Goal: Obtain resource: Download file/media

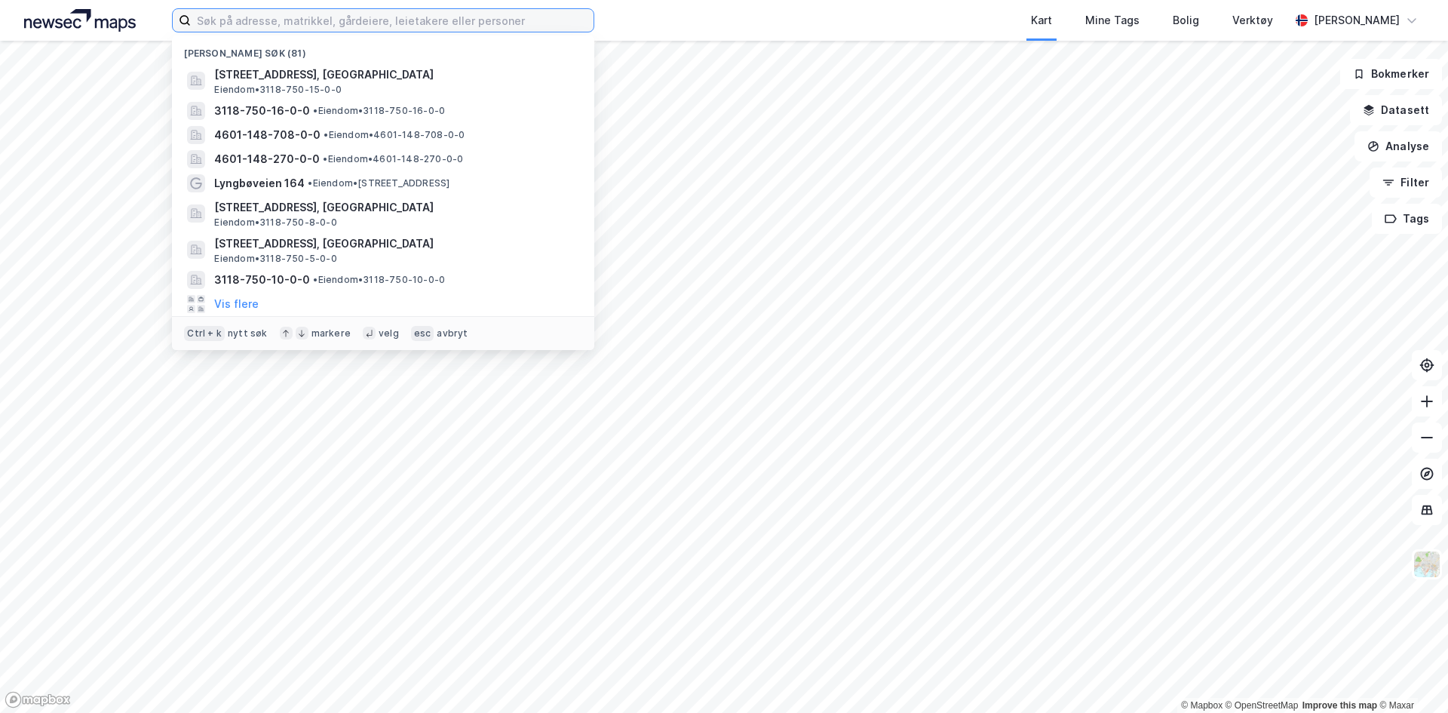
click at [459, 22] on input at bounding box center [392, 20] width 403 height 23
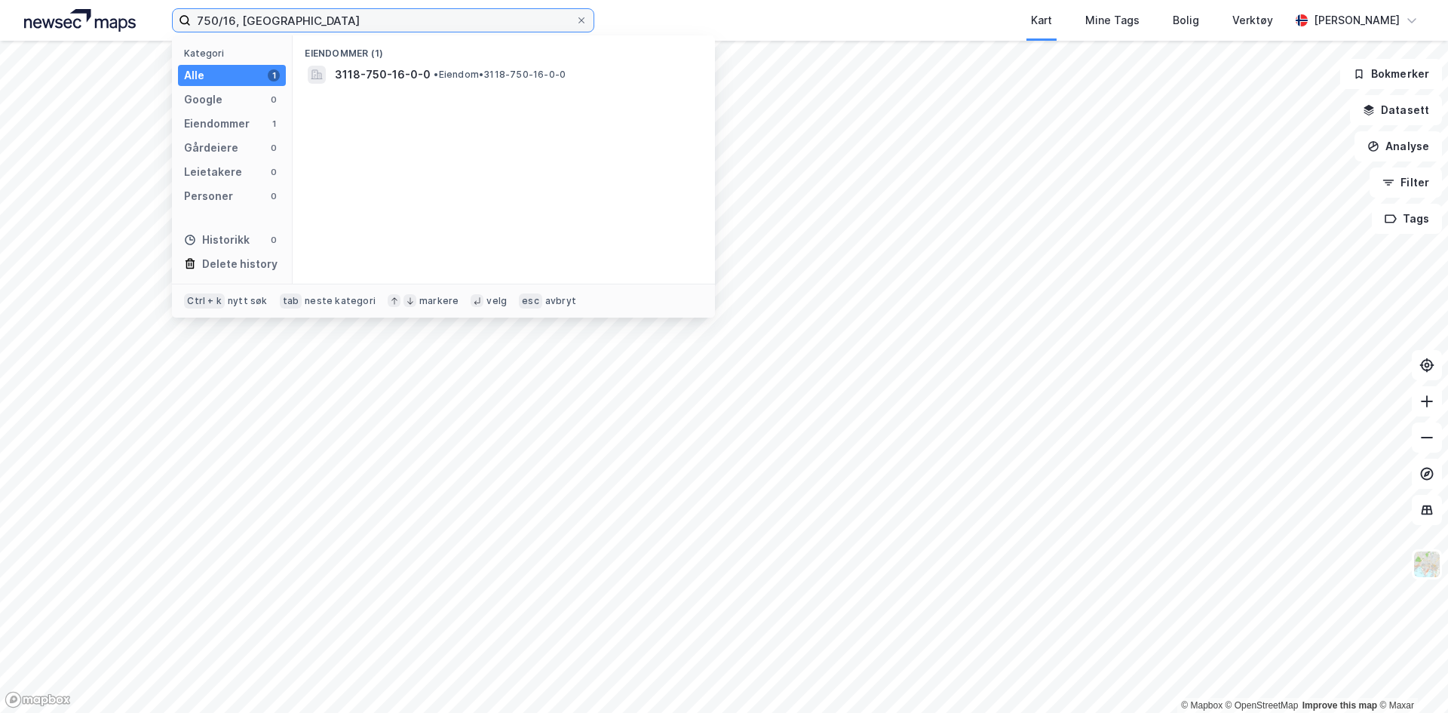
type input "750/16, [GEOGRAPHIC_DATA]"
click at [443, 78] on span "• Eiendom • 3118-750-16-0-0" at bounding box center [500, 75] width 132 height 12
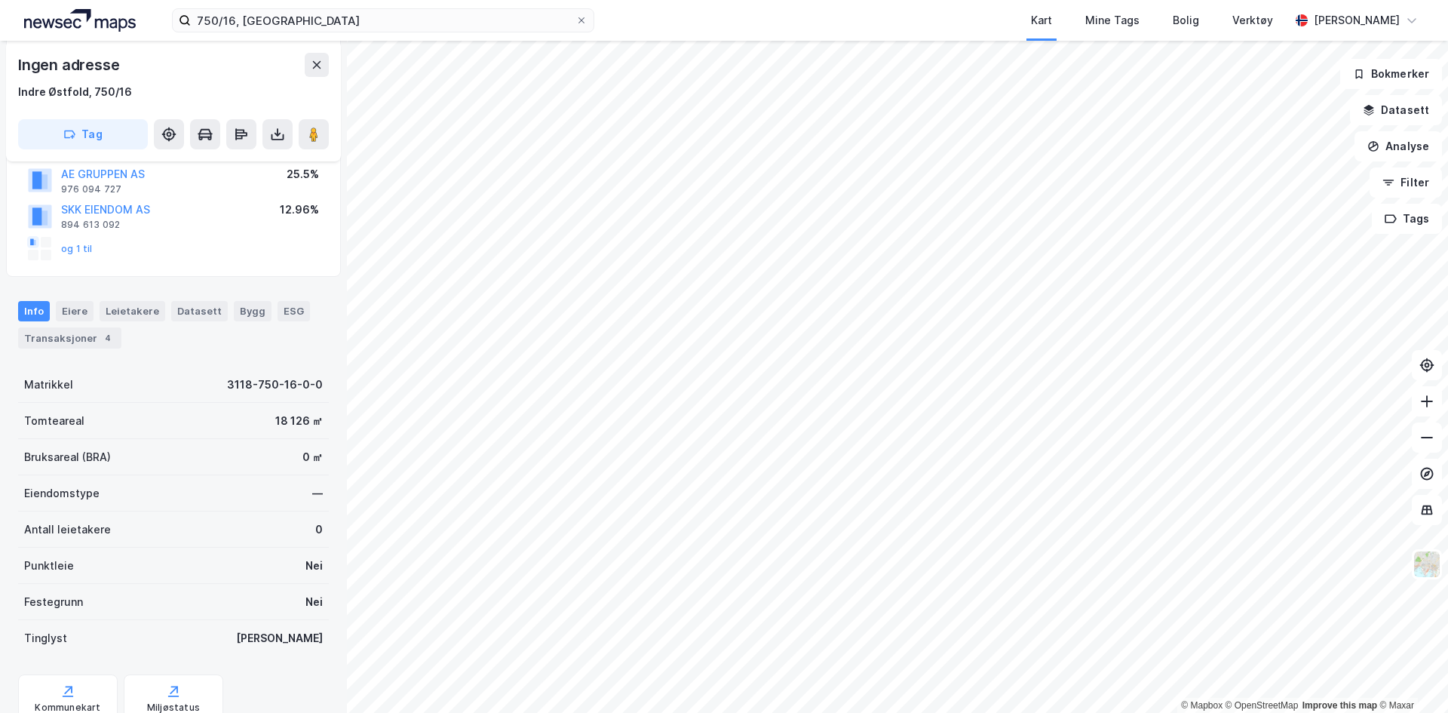
scroll to position [210, 0]
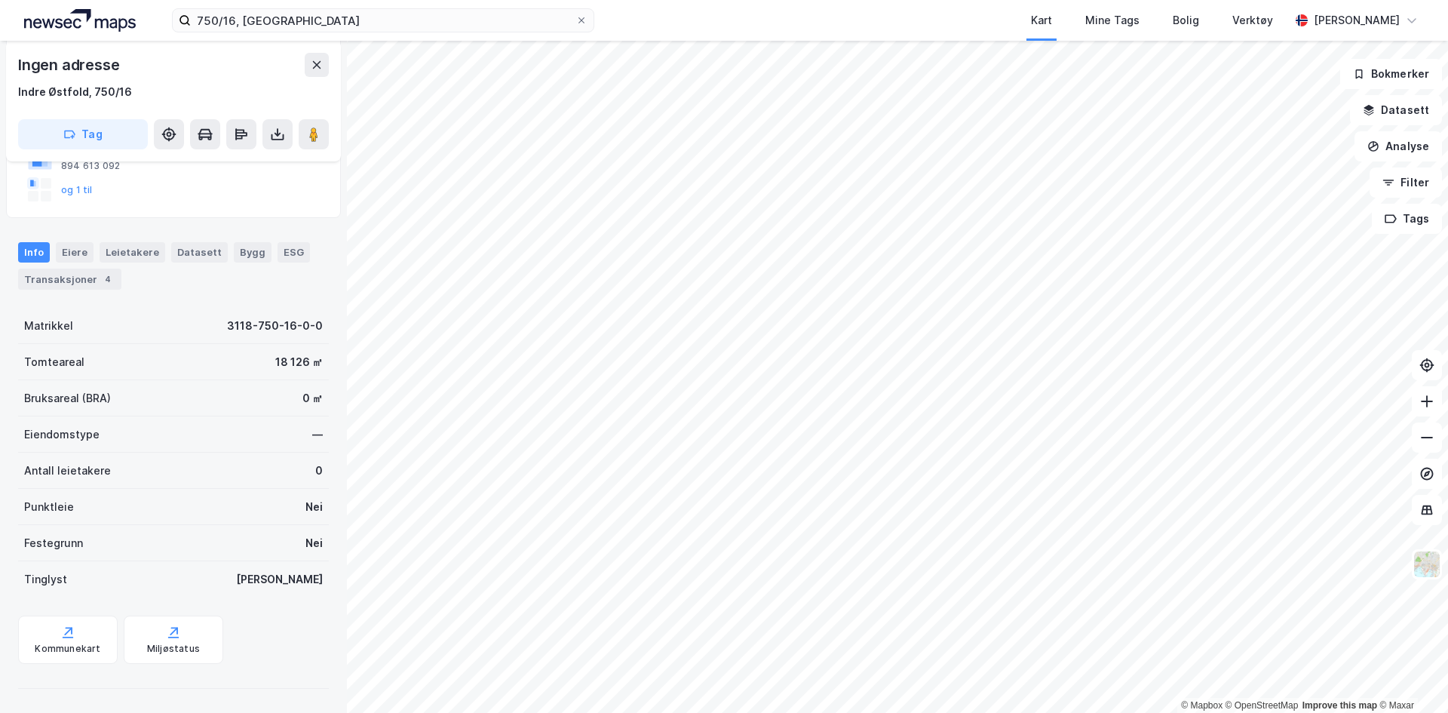
click at [81, 284] on div "Transaksjoner 4" at bounding box center [69, 278] width 103 height 21
click at [81, 172] on div "894 613 092" at bounding box center [90, 166] width 59 height 12
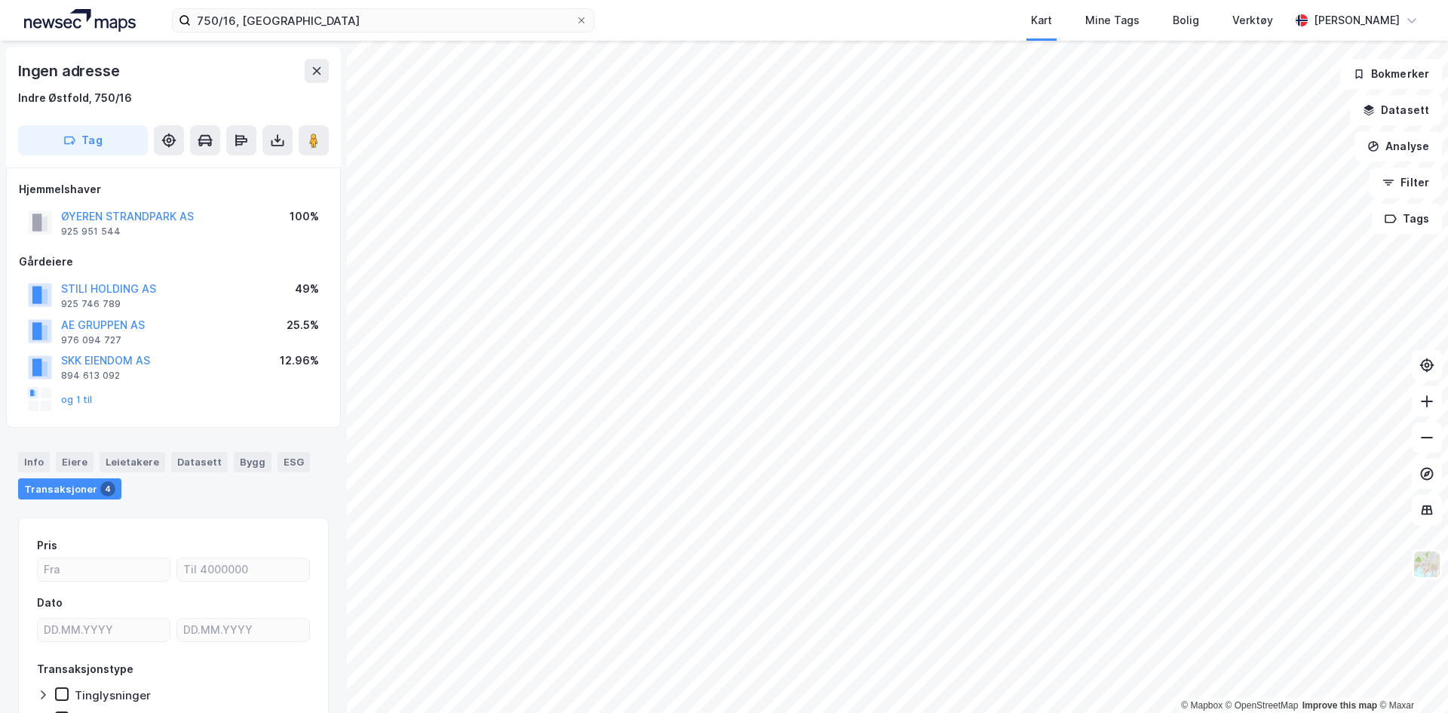
click at [276, 136] on icon at bounding box center [277, 140] width 15 height 15
click at [225, 173] on div "Last ned grunnbok" at bounding box center [202, 170] width 87 height 12
